Goal: Obtain resource: Download file/media

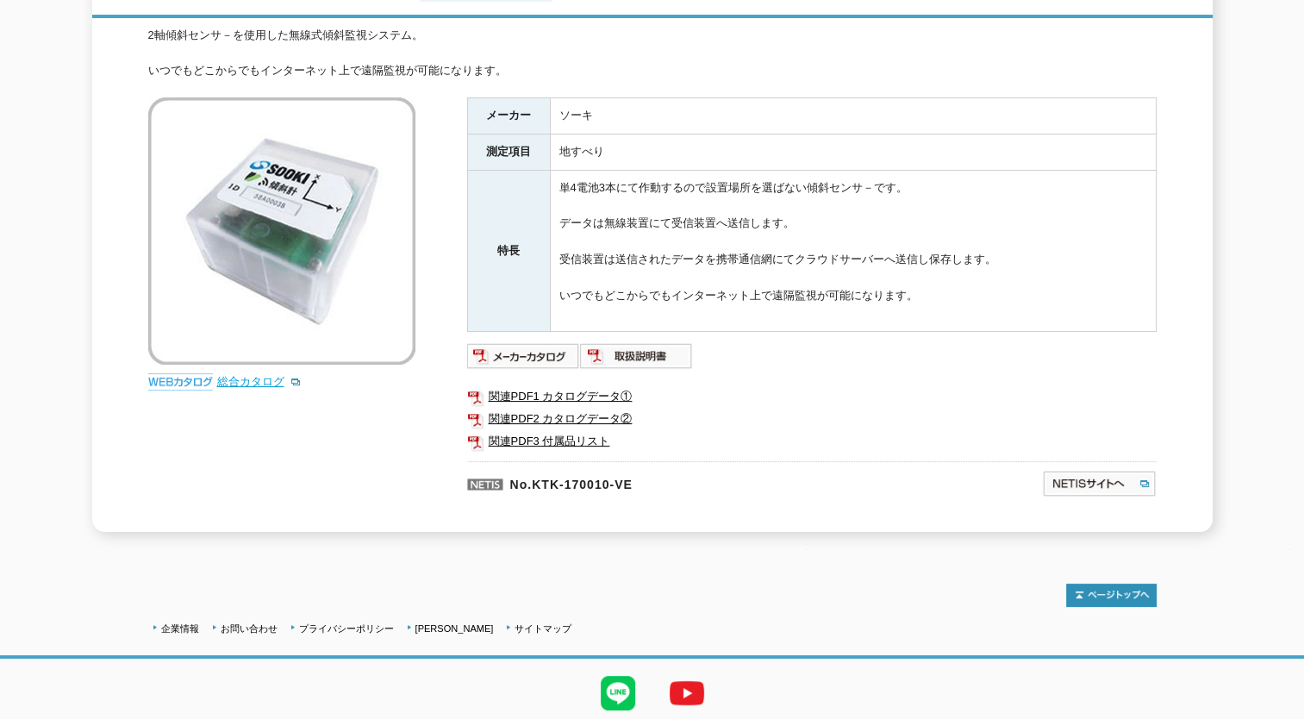
click at [236, 375] on link "総合カタログ" at bounding box center [259, 381] width 84 height 13
click at [1086, 470] on img at bounding box center [1099, 484] width 115 height 28
click at [533, 343] on img at bounding box center [523, 356] width 113 height 28
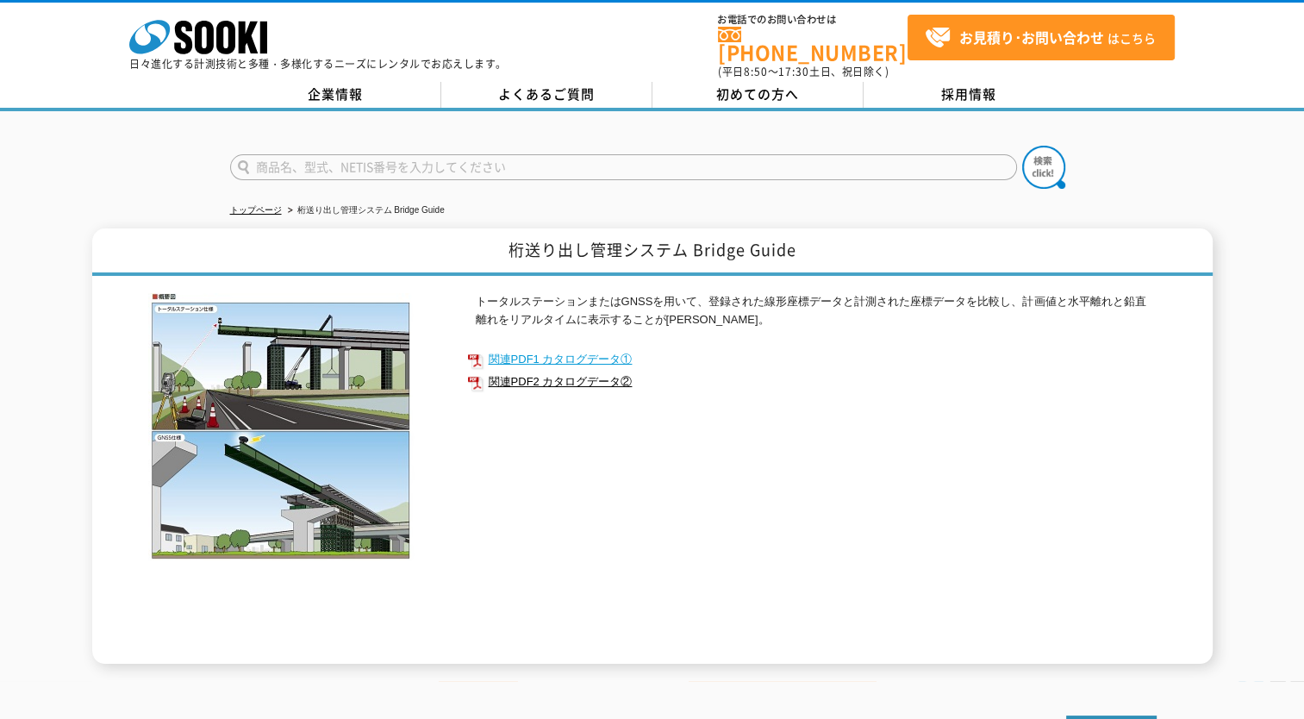
click at [586, 348] on link "関連PDF1 カタログデータ①" at bounding box center [811, 359] width 689 height 22
click at [549, 371] on link "関連PDF2 カタログデータ②" at bounding box center [811, 382] width 689 height 22
click at [438, 154] on input "text" at bounding box center [623, 167] width 787 height 26
type input "商品名、型式、NETIS番号を入力してください"
click at [586, 348] on link "関連PDF1 カタログデータ①" at bounding box center [811, 359] width 689 height 22
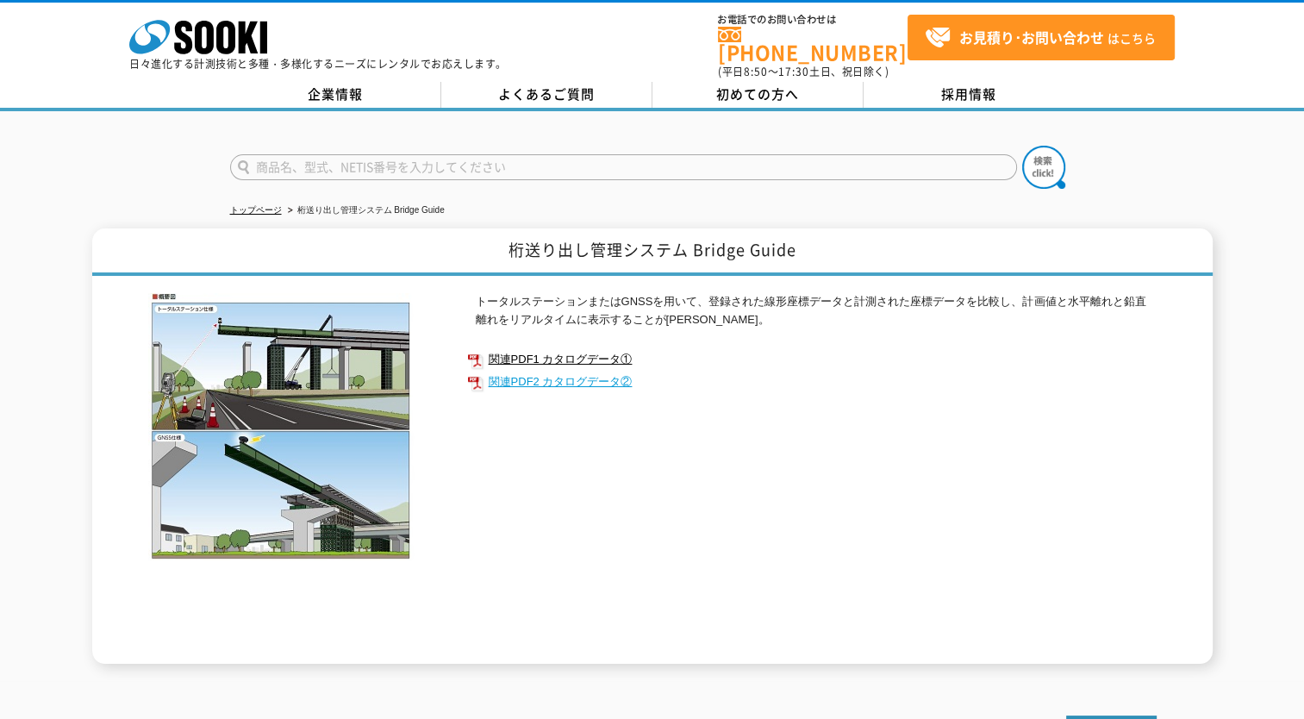
click at [587, 371] on link "関連PDF2 カタログデータ②" at bounding box center [811, 382] width 689 height 22
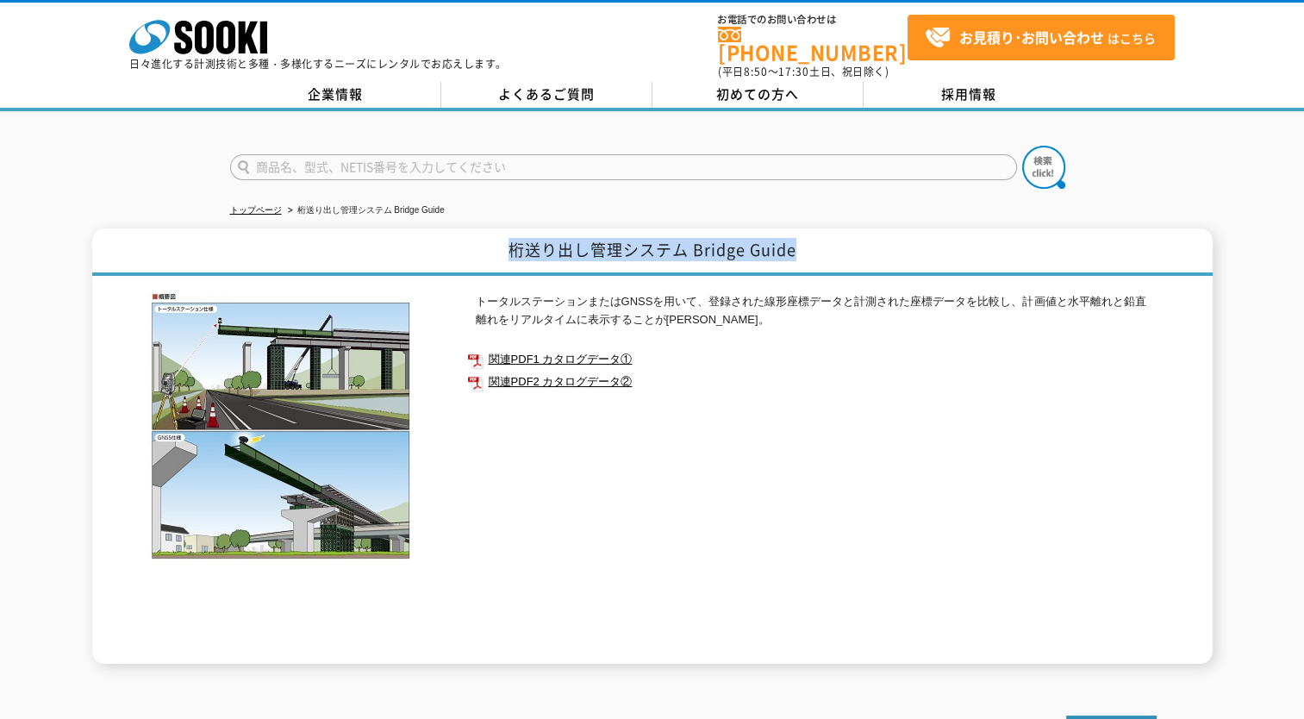
drag, startPoint x: 510, startPoint y: 236, endPoint x: 793, endPoint y: 239, distance: 282.7
click at [793, 239] on h1 "桁送り出し管理システム Bridge Guide" at bounding box center [652, 251] width 1120 height 47
copy h1 "桁送り出し管理システム Bridge Guide"
